Goal: Navigation & Orientation: Understand site structure

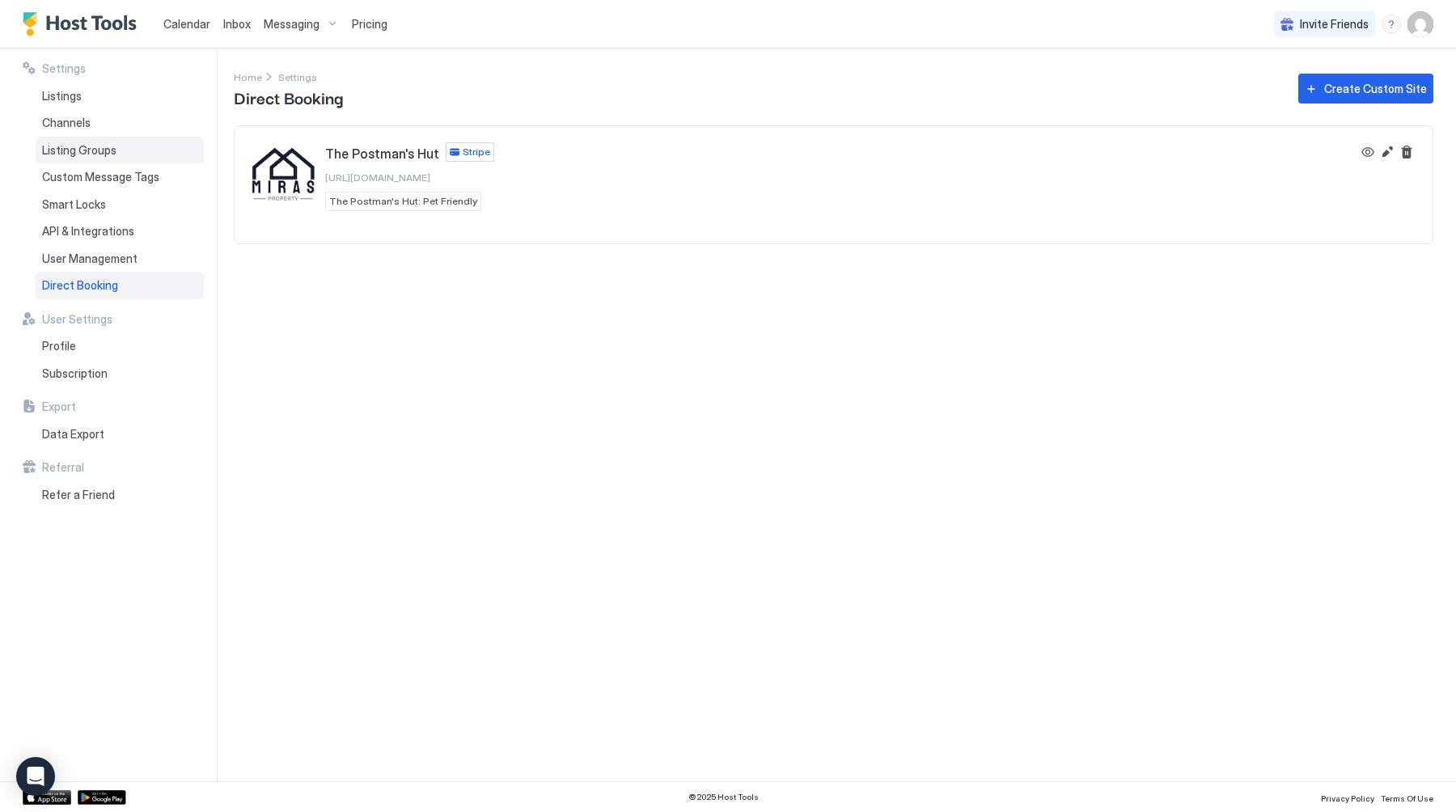
click at [101, 152] on span "Listing Groups" at bounding box center [79, 150] width 75 height 15
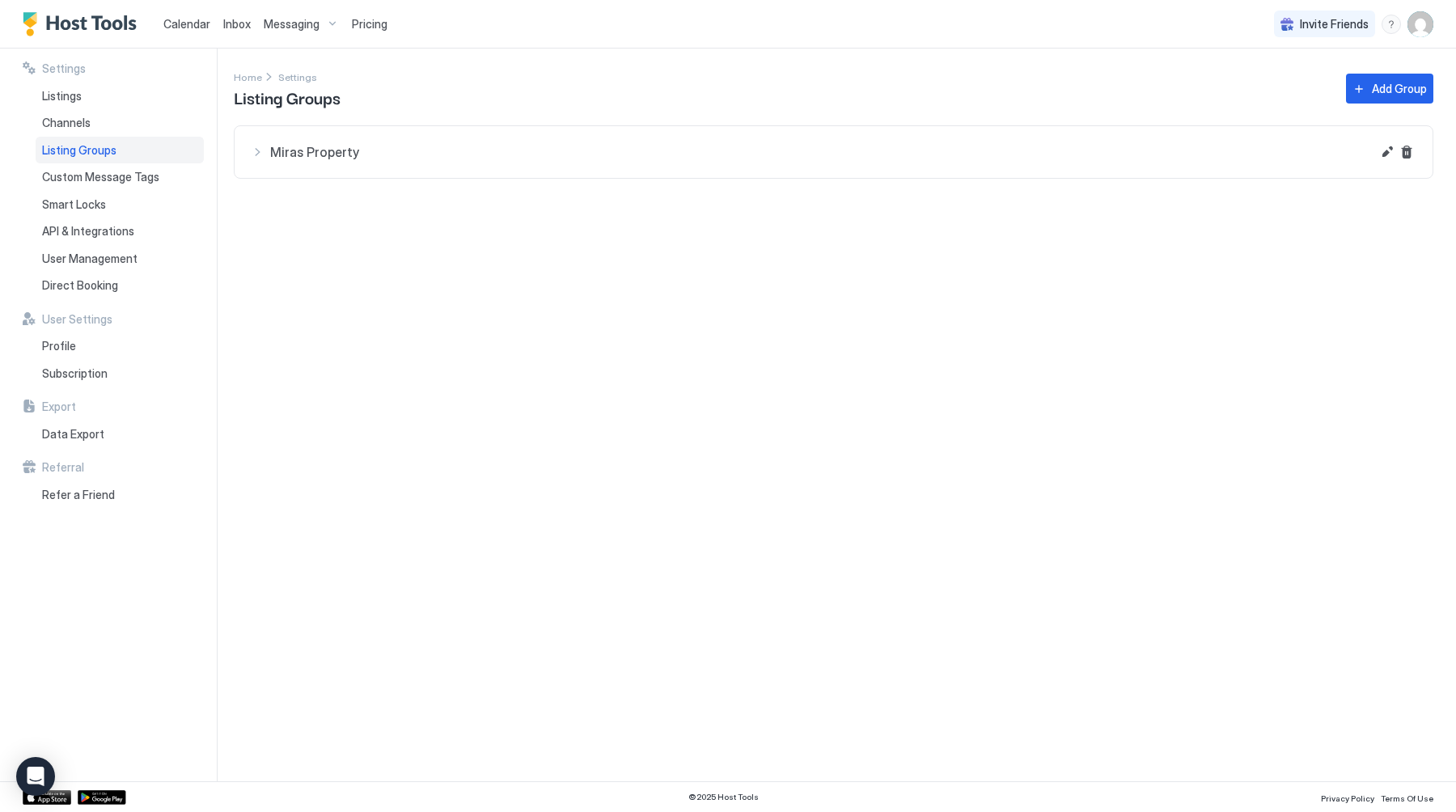
click at [145, 161] on div "Listing Groups" at bounding box center [119, 149] width 168 height 27
click at [140, 181] on span "Custom Message Tags" at bounding box center [100, 177] width 117 height 15
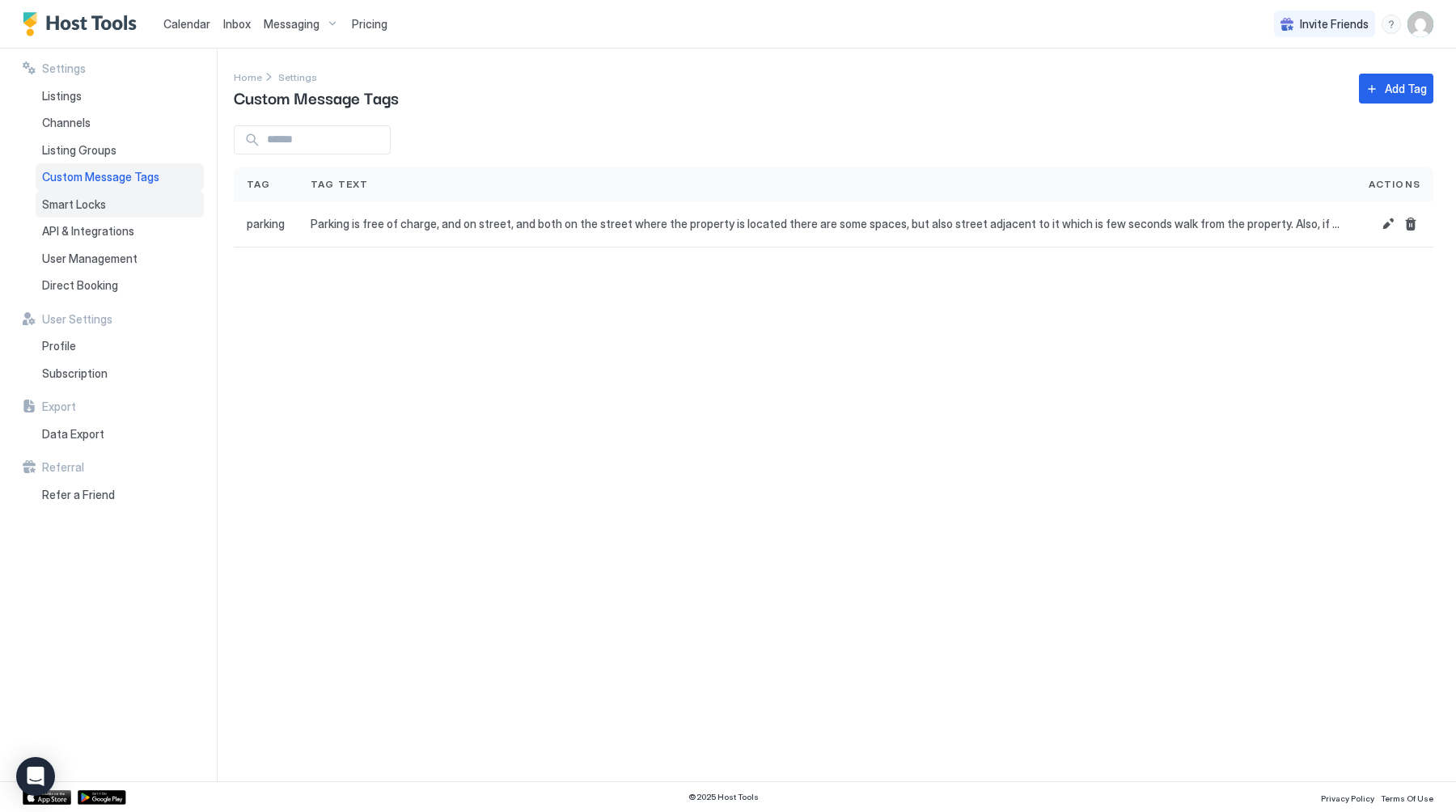
click at [135, 206] on div "Smart Locks" at bounding box center [119, 204] width 168 height 27
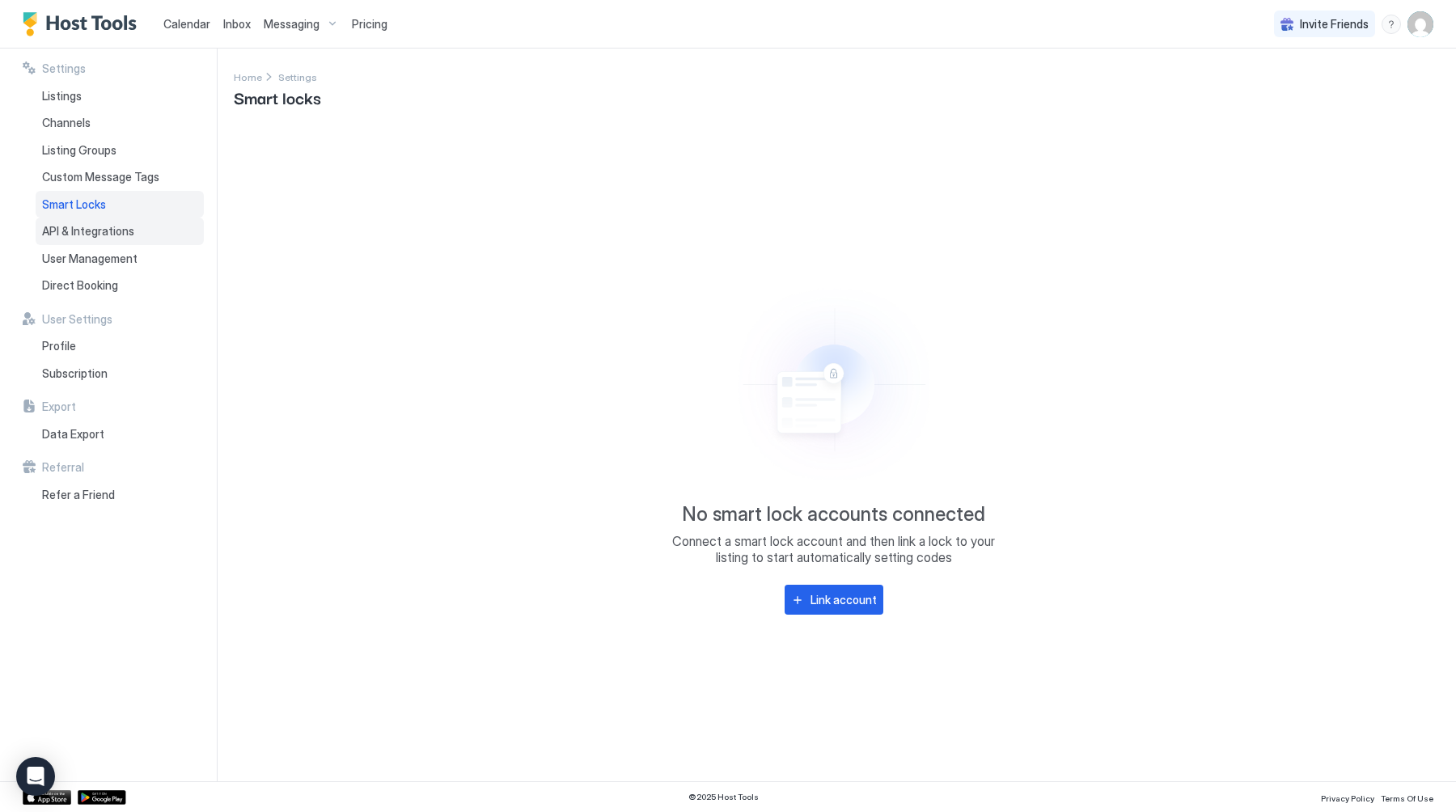
click at [104, 226] on span "API & Integrations" at bounding box center [88, 232] width 92 height 15
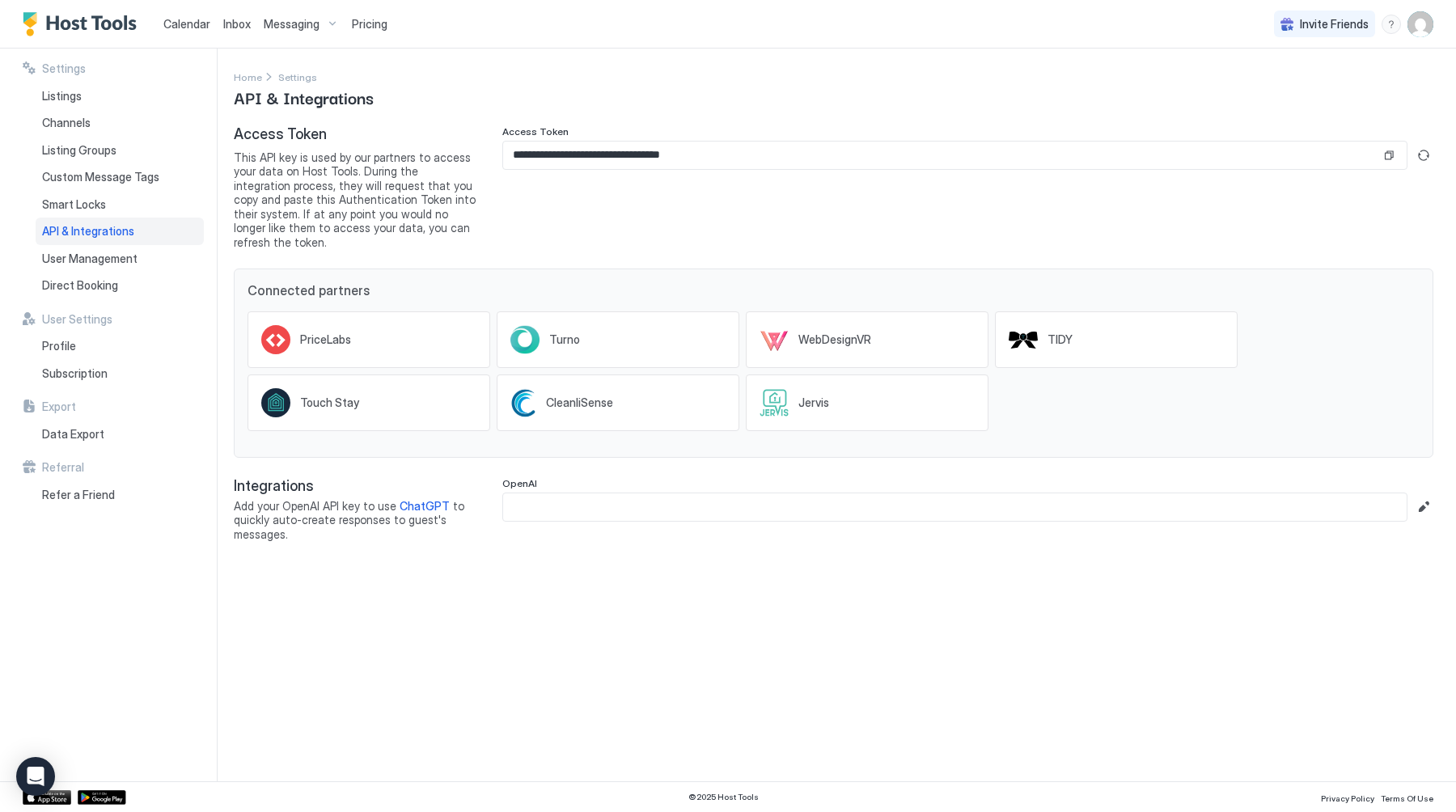
click at [413, 499] on span "ChatGPT" at bounding box center [424, 506] width 50 height 14
